Goal: Navigation & Orientation: Understand site structure

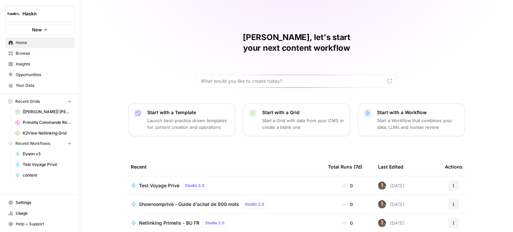
click at [57, 67] on span "Insights" at bounding box center [44, 64] width 56 height 6
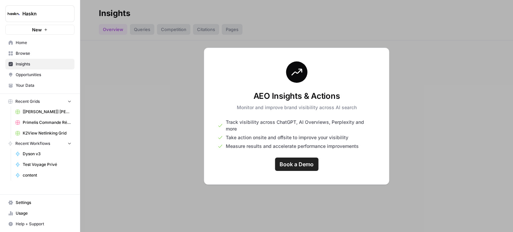
click at [41, 56] on link "Browse" at bounding box center [39, 53] width 69 height 11
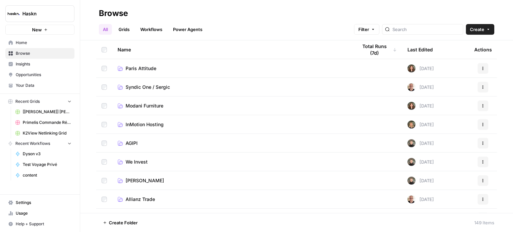
click at [26, 63] on span "Insights" at bounding box center [44, 64] width 56 height 6
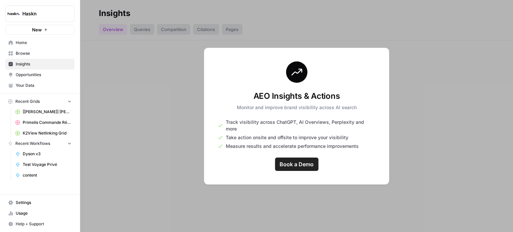
click at [44, 75] on span "Opportunities" at bounding box center [44, 75] width 56 height 6
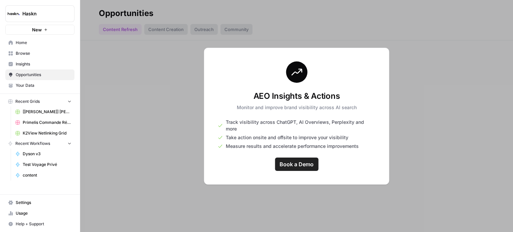
click at [39, 89] on link "Your Data" at bounding box center [39, 85] width 69 height 11
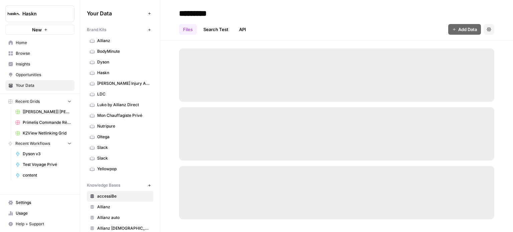
click at [47, 53] on span "Browse" at bounding box center [44, 53] width 56 height 6
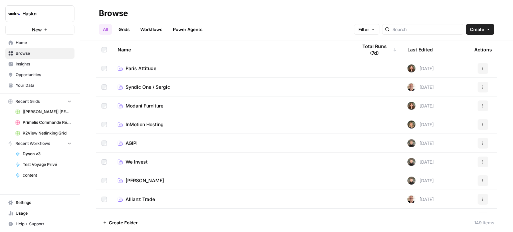
click at [73, 60] on link "Insights" at bounding box center [39, 64] width 69 height 11
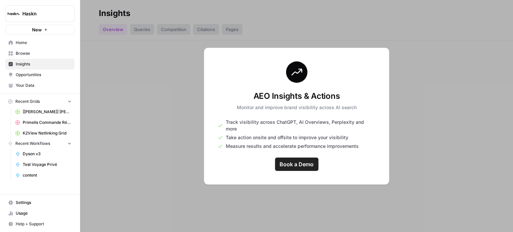
click at [36, 75] on span "Opportunities" at bounding box center [44, 75] width 56 height 6
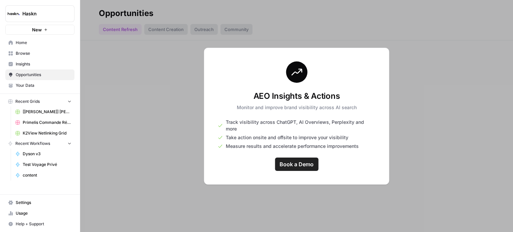
click at [40, 45] on span "Home" at bounding box center [44, 43] width 56 height 6
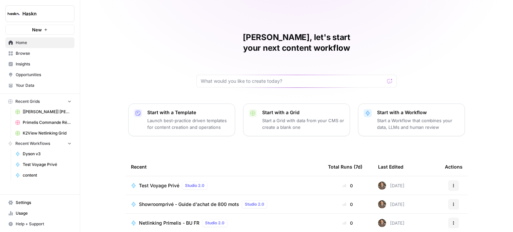
click at [59, 54] on span "Browse" at bounding box center [44, 53] width 56 height 6
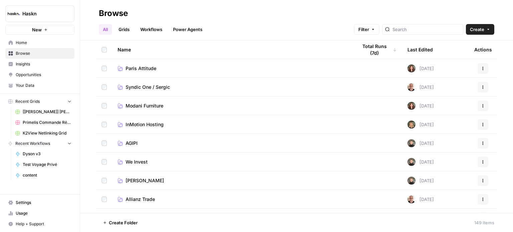
click at [201, 29] on link "Power Agents" at bounding box center [187, 29] width 37 height 11
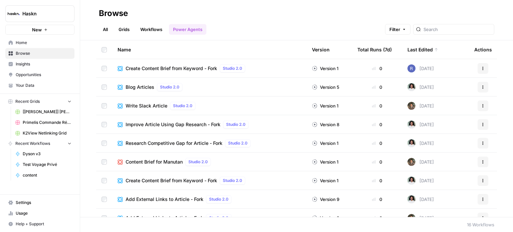
scroll to position [141, 0]
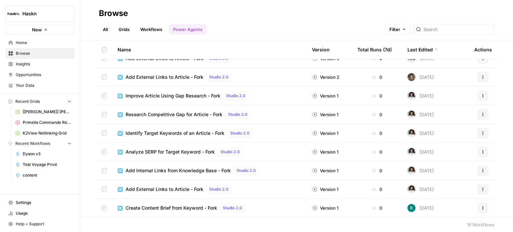
click at [147, 31] on link "Workflows" at bounding box center [151, 29] width 30 height 11
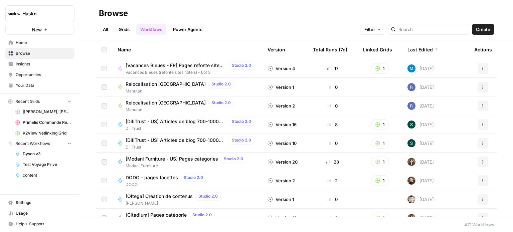
click at [183, 25] on link "Power Agents" at bounding box center [187, 29] width 37 height 11
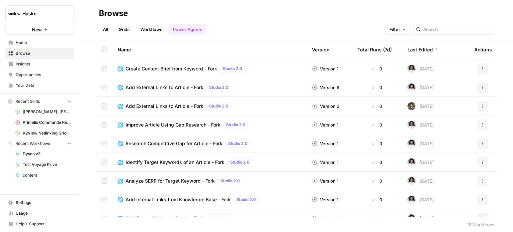
scroll to position [112, 0]
click at [157, 33] on link "Workflows" at bounding box center [151, 29] width 30 height 11
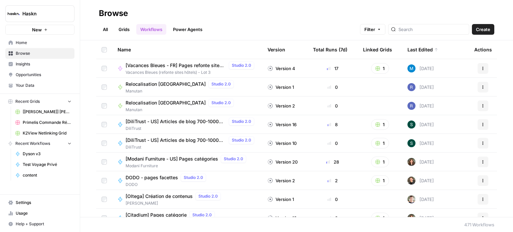
click at [132, 32] on link "Grids" at bounding box center [124, 29] width 19 height 11
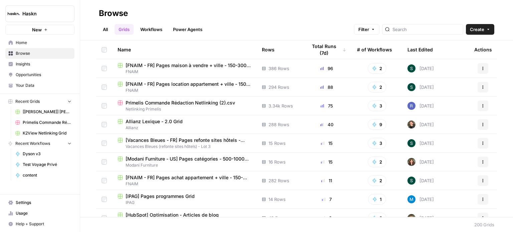
click at [60, 44] on span "Home" at bounding box center [44, 43] width 56 height 6
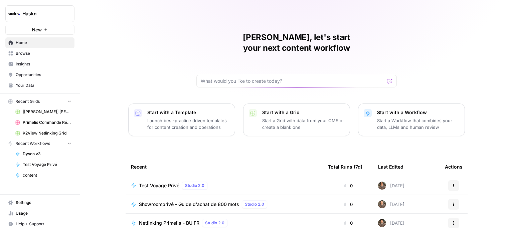
click at [60, 53] on span "Browse" at bounding box center [44, 53] width 56 height 6
